Goal: Register for event/course

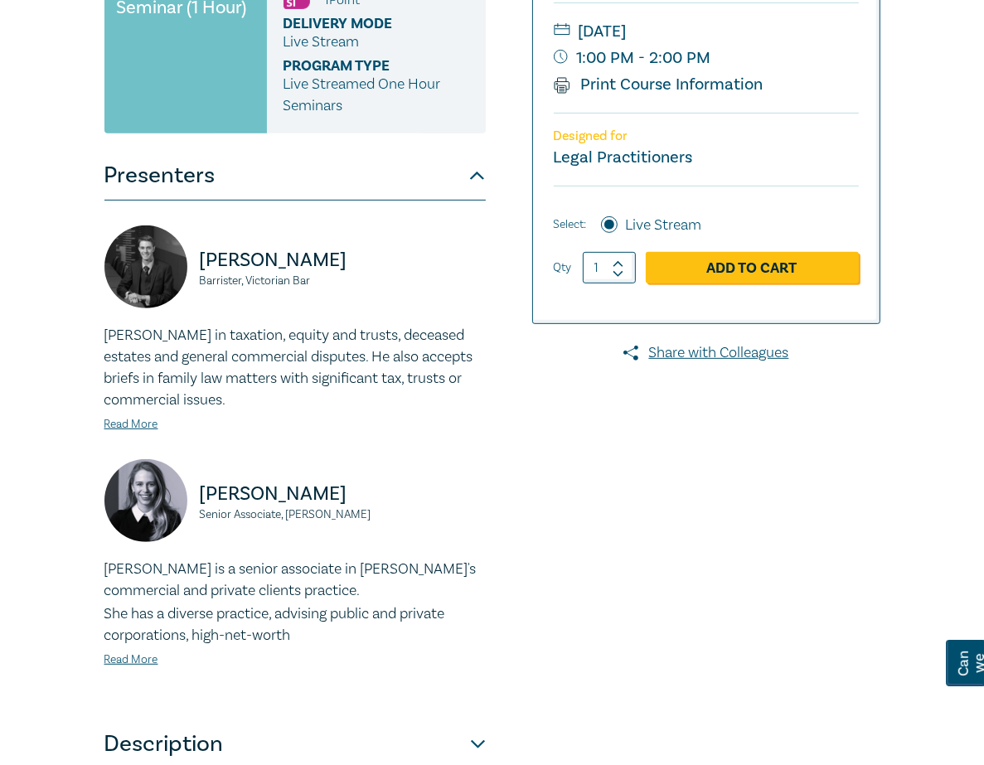
scroll to position [496, 0]
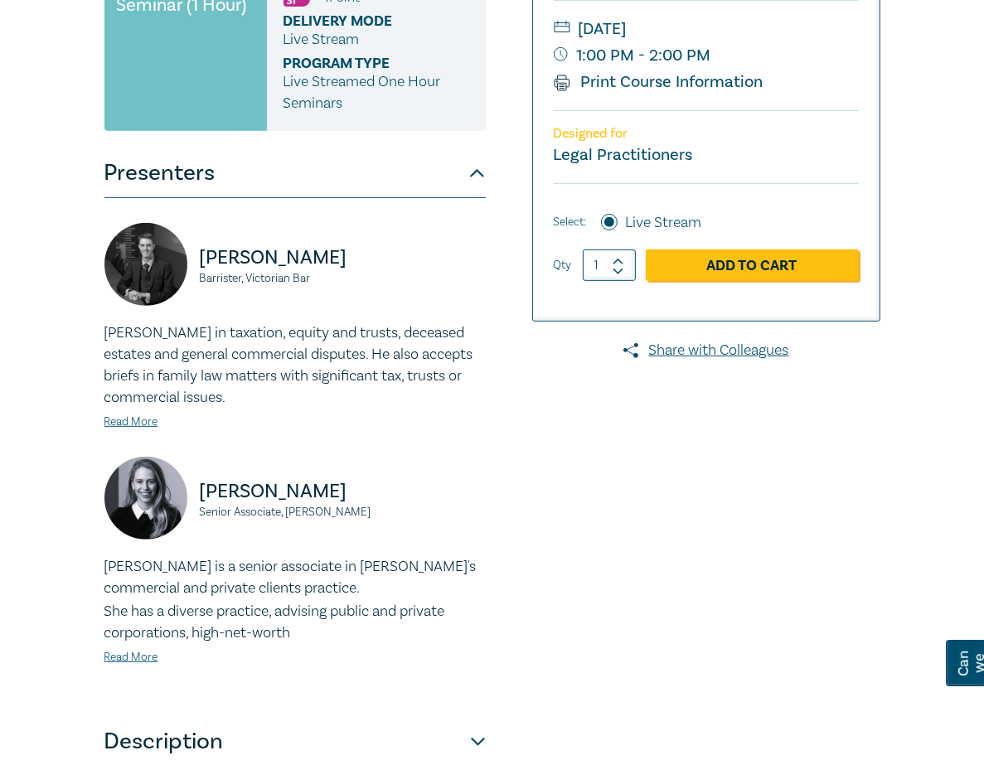
click at [366, 717] on button "Description" at bounding box center [294, 742] width 381 height 50
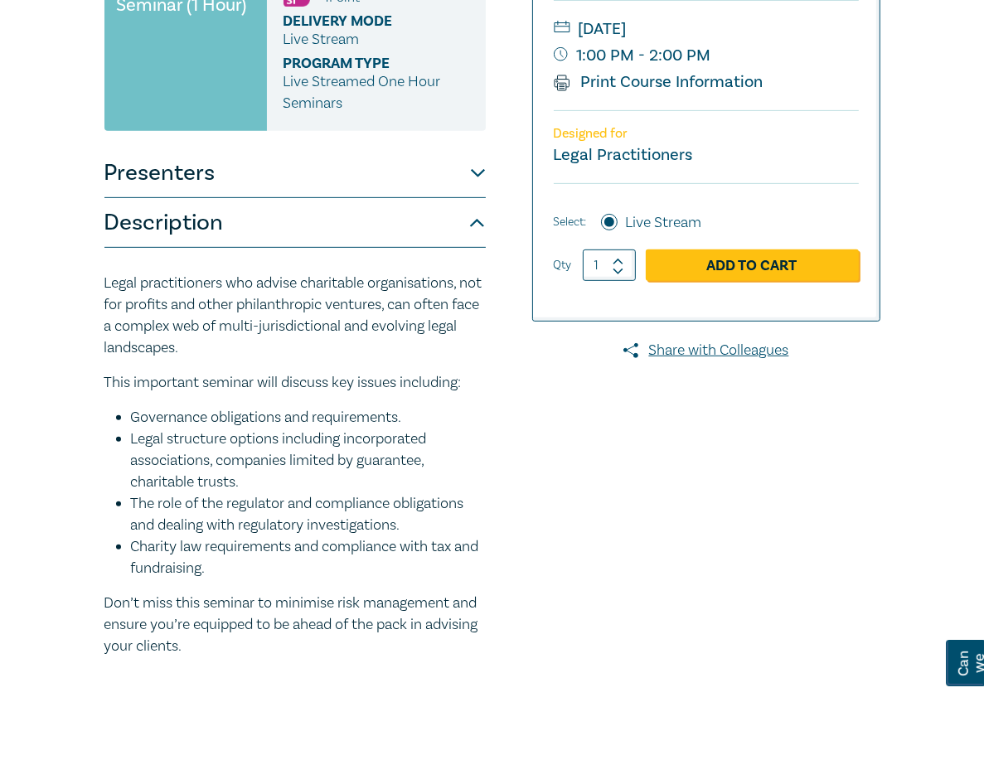
scroll to position [0, 0]
